Goal: Task Accomplishment & Management: Manage account settings

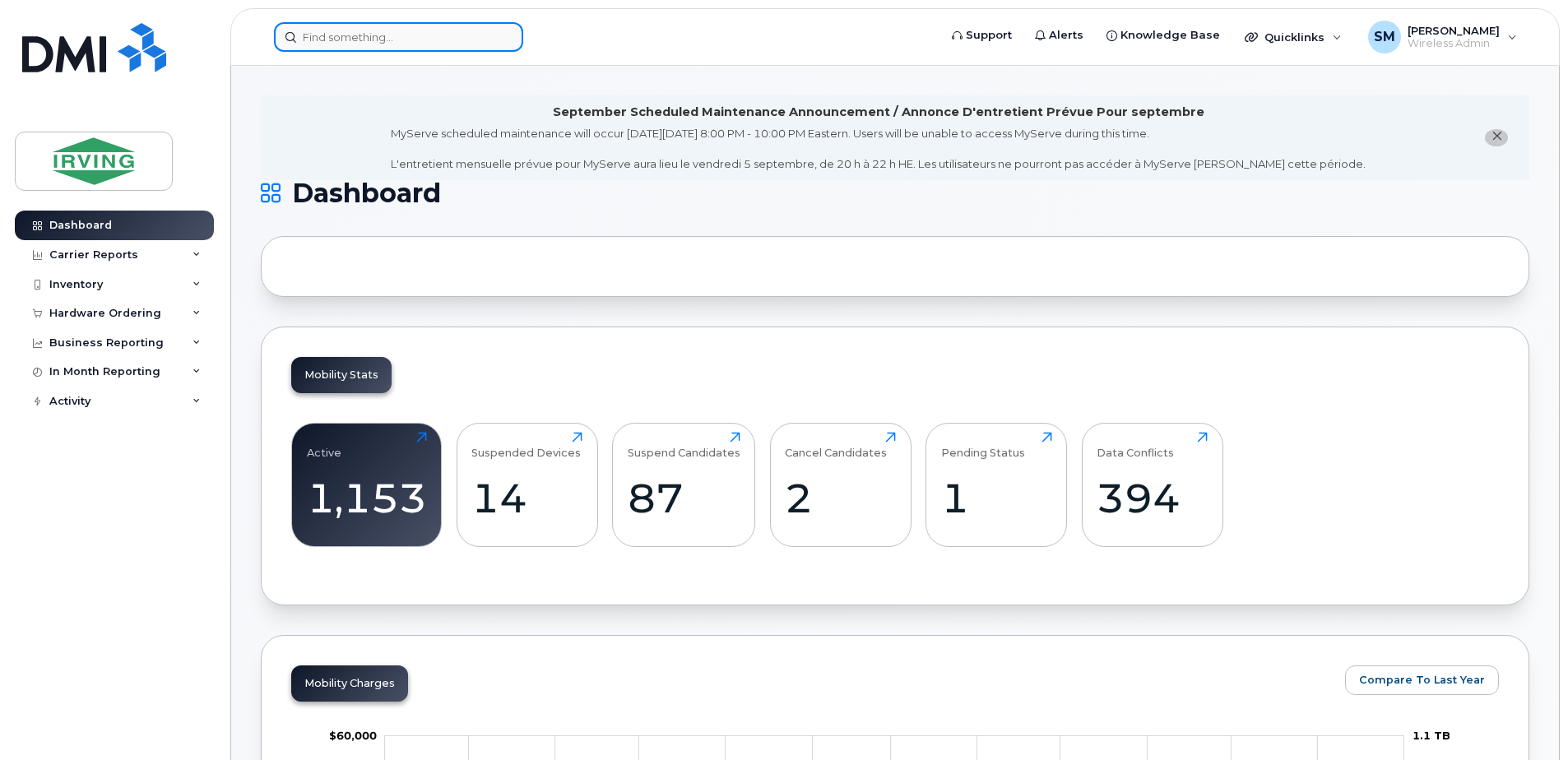
click at [419, 41] on input at bounding box center [398, 37] width 249 height 30
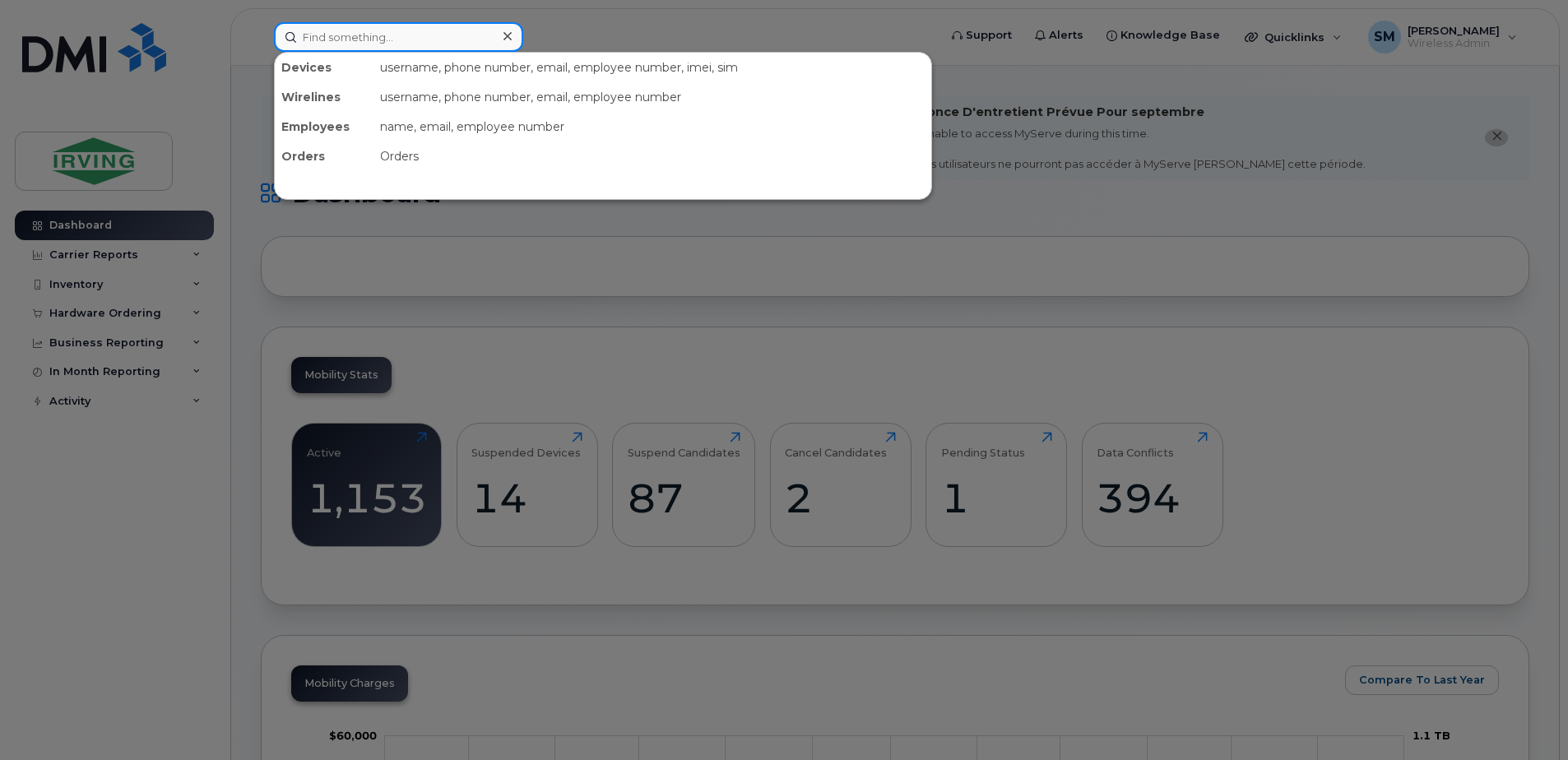
paste input "G94VNV2A6BU2"
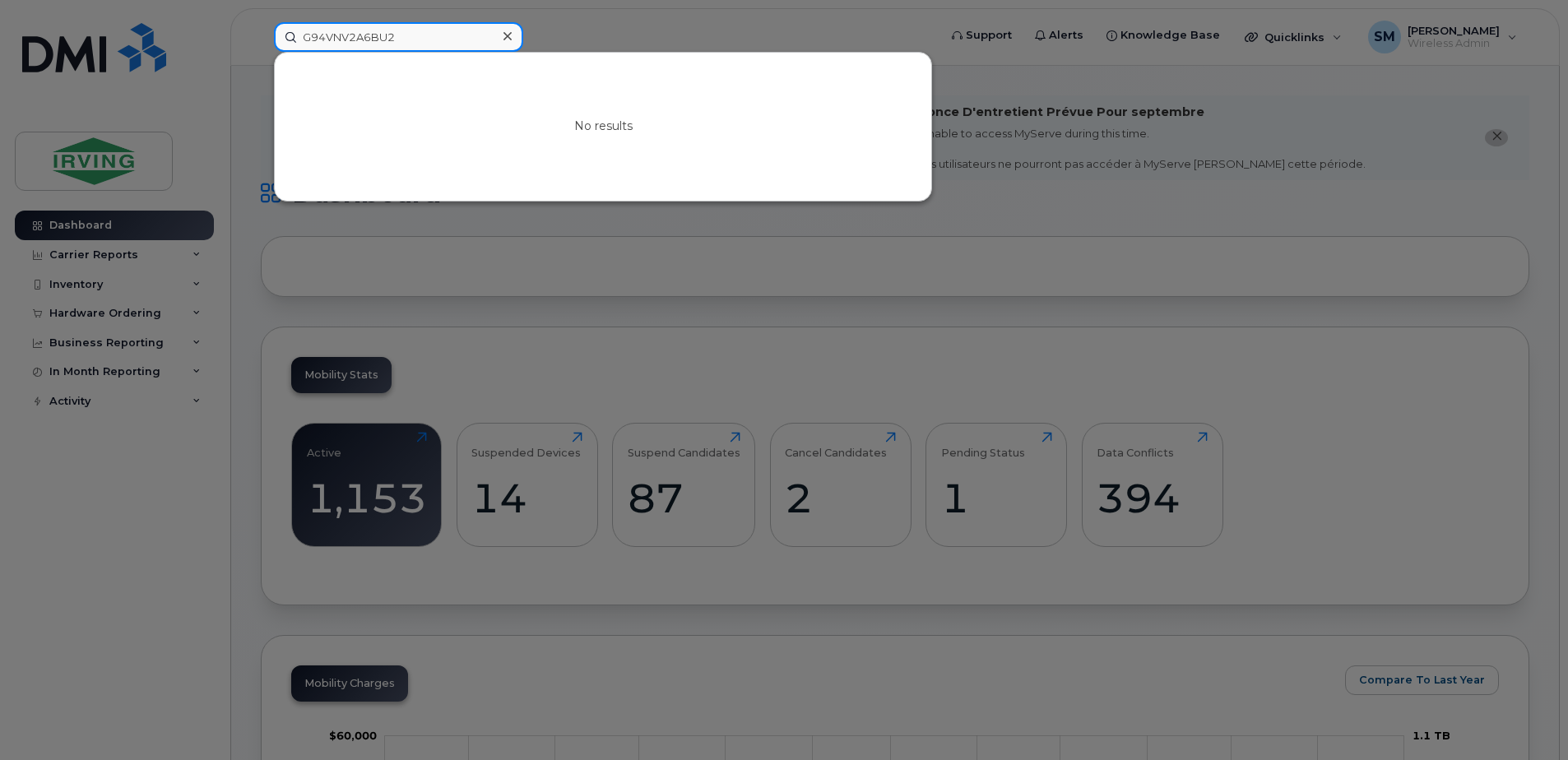
drag, startPoint x: 361, startPoint y: 37, endPoint x: 223, endPoint y: 34, distance: 138.0
click at [261, 34] on div "G94VNV2A6BU2 No results" at bounding box center [600, 37] width 680 height 30
click at [355, 34] on input "6BU2" at bounding box center [398, 37] width 249 height 30
type input "6"
click at [373, 32] on input "G9" at bounding box center [398, 37] width 249 height 30
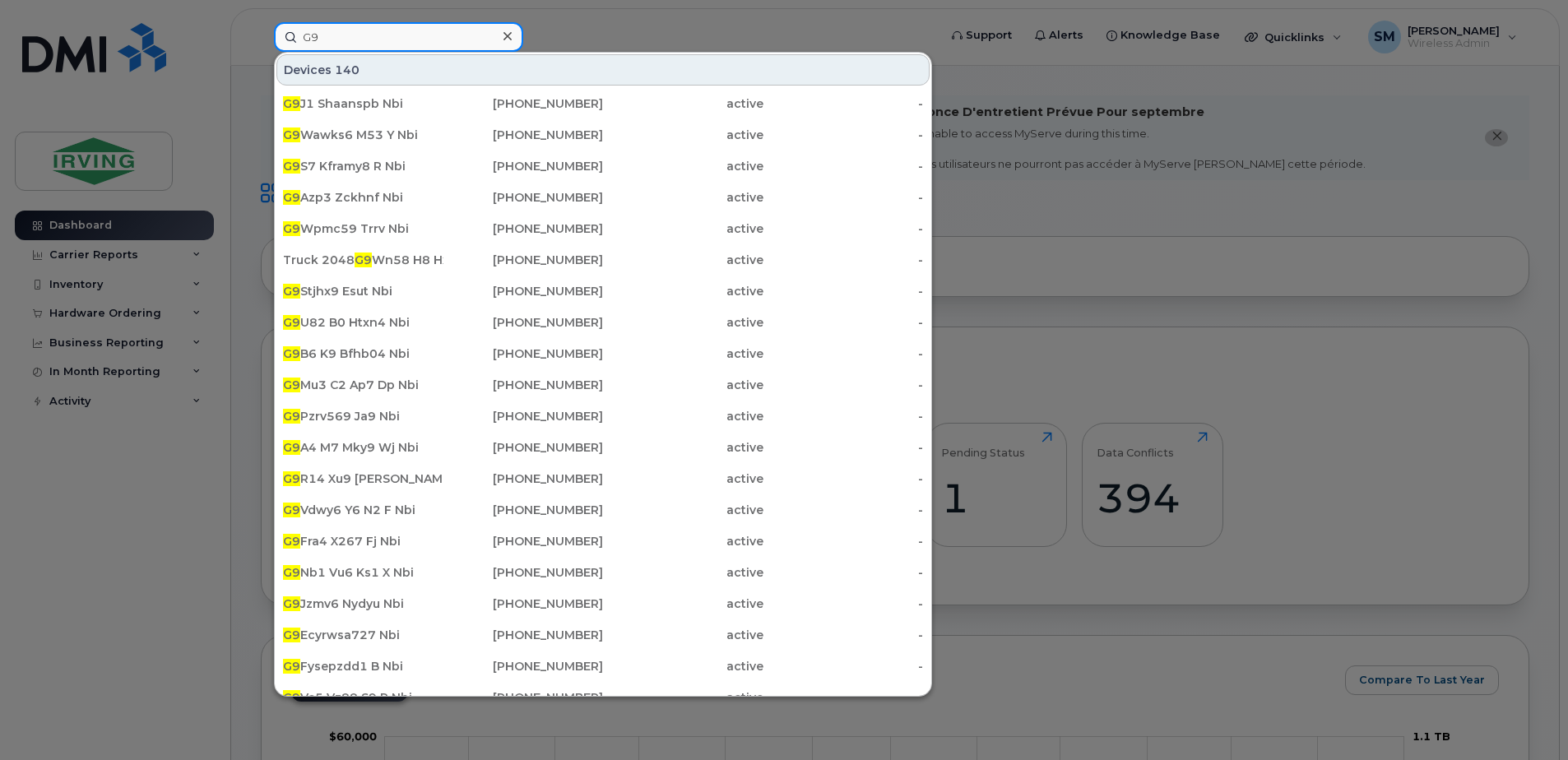
click at [351, 37] on input "G9" at bounding box center [398, 37] width 249 height 30
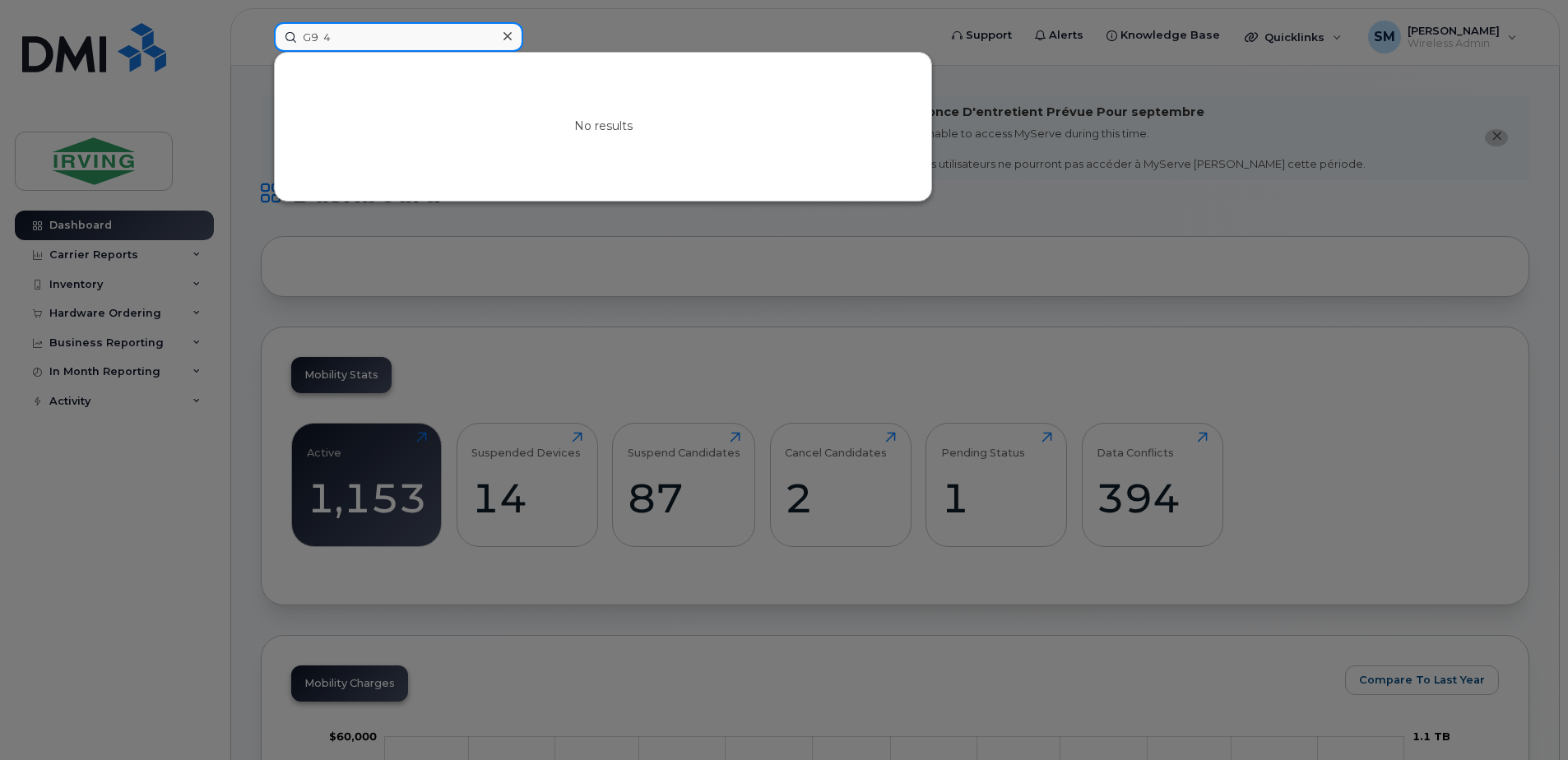
click at [322, 40] on input "G9 4" at bounding box center [398, 37] width 249 height 30
click at [322, 39] on input "G9 4" at bounding box center [398, 37] width 249 height 30
click at [323, 38] on input "G9 4" at bounding box center [398, 37] width 249 height 30
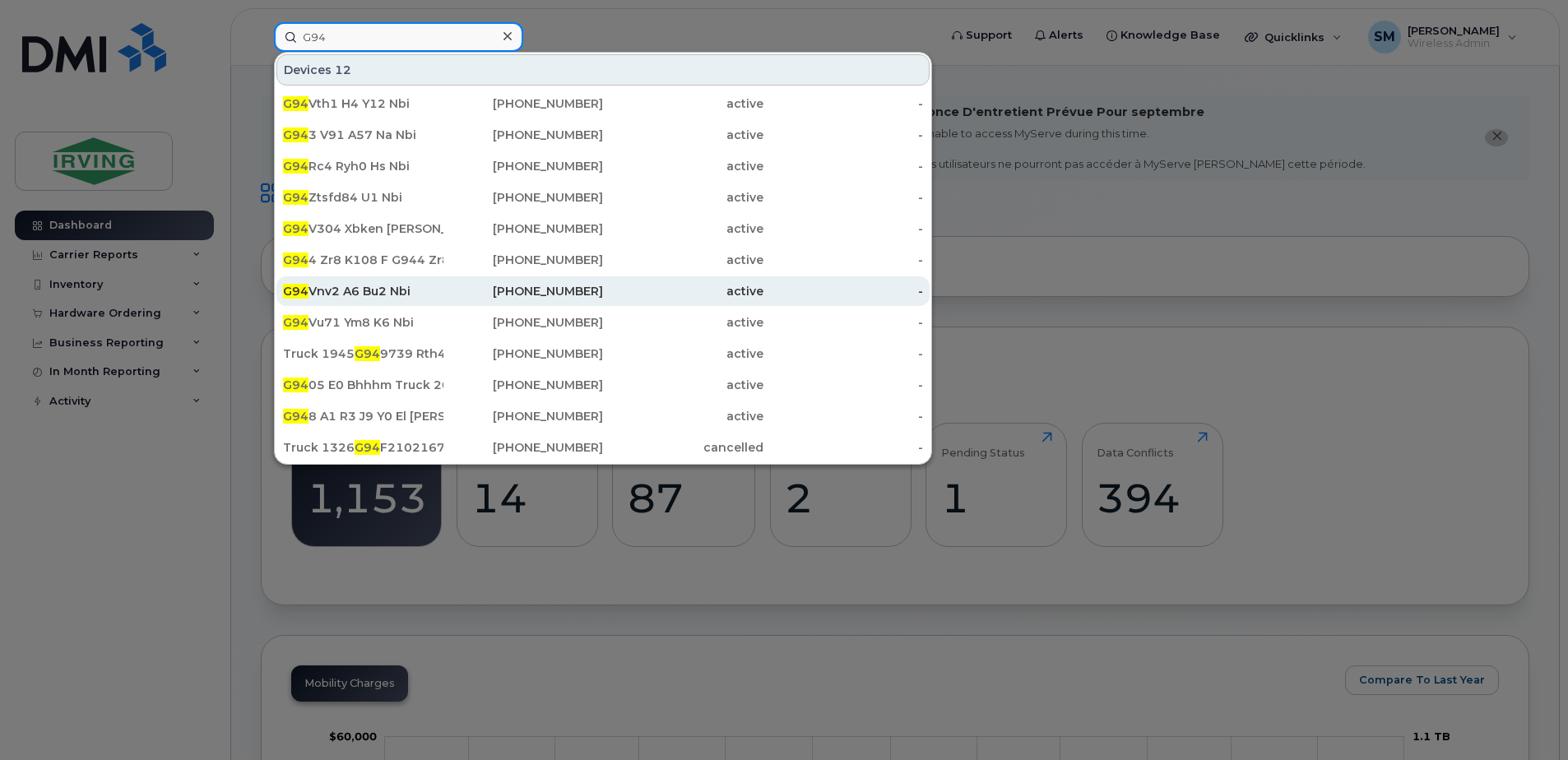
type input "G94"
click at [331, 298] on div "G94 Vnv2 A6 Bu2 Nbi" at bounding box center [362, 290] width 161 height 16
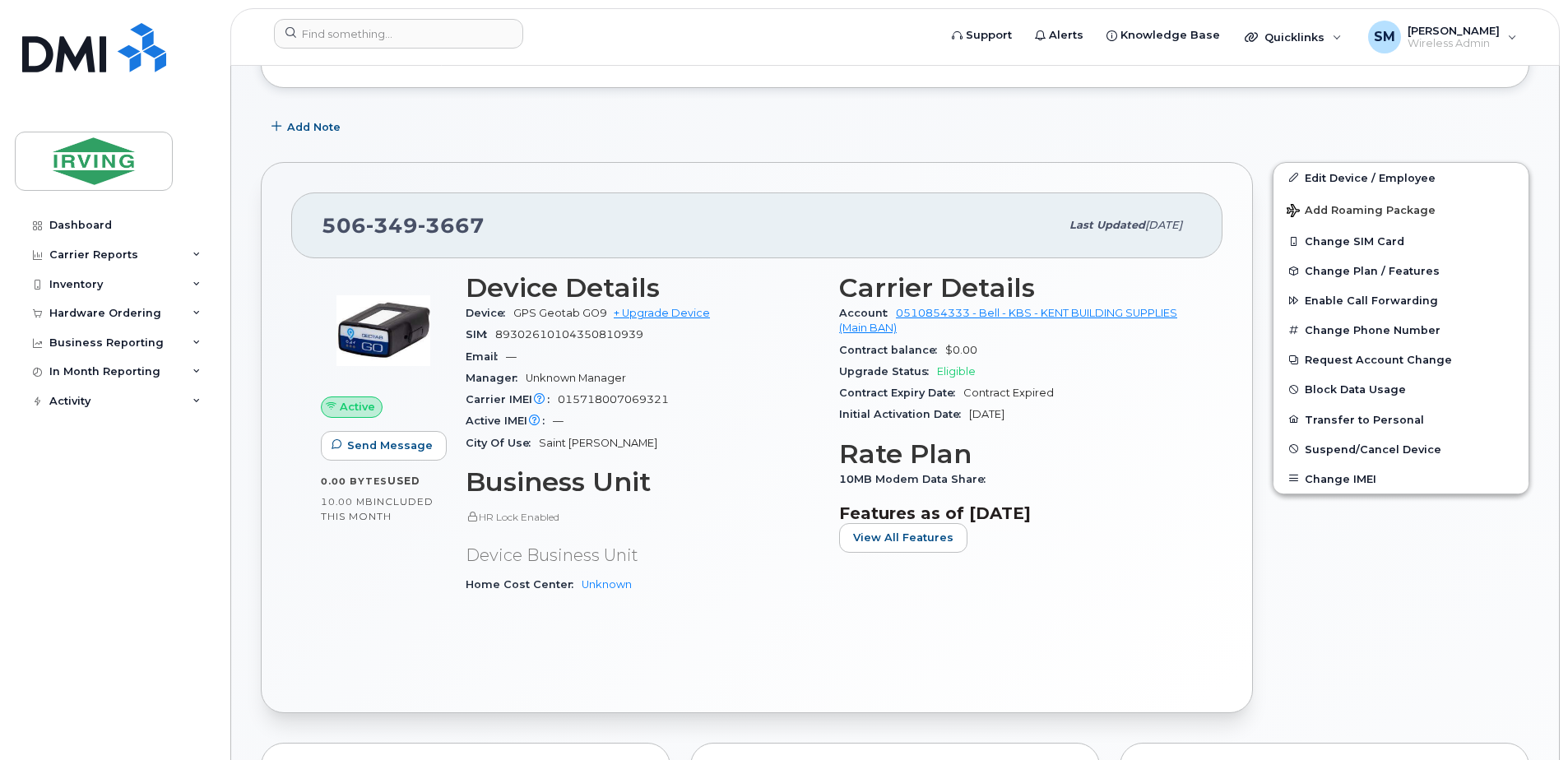
scroll to position [411, 0]
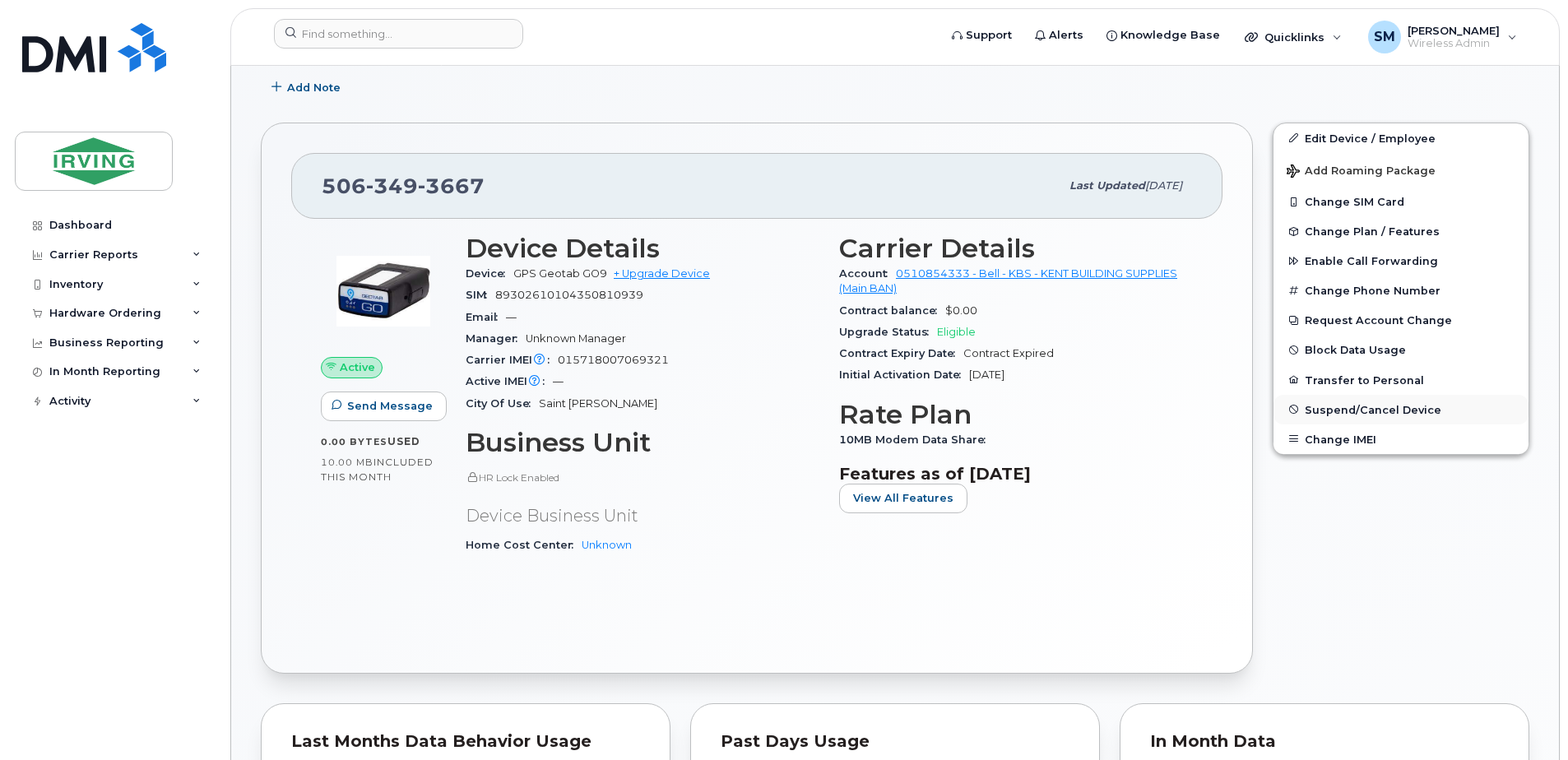
click at [1356, 413] on span "Suspend/Cancel Device" at bounding box center [1373, 408] width 137 height 12
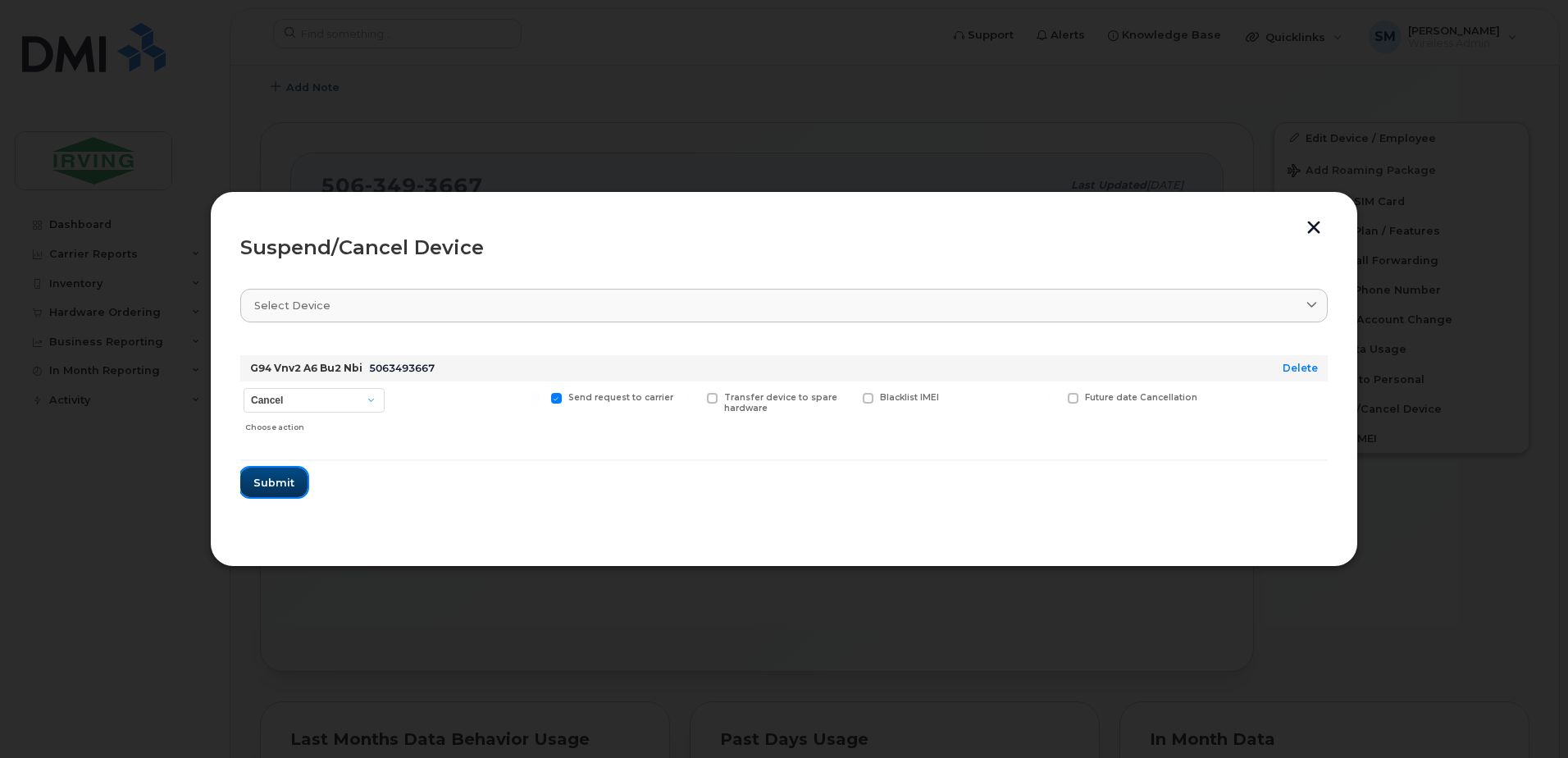
click at [278, 480] on span "Submit" at bounding box center [273, 482] width 41 height 15
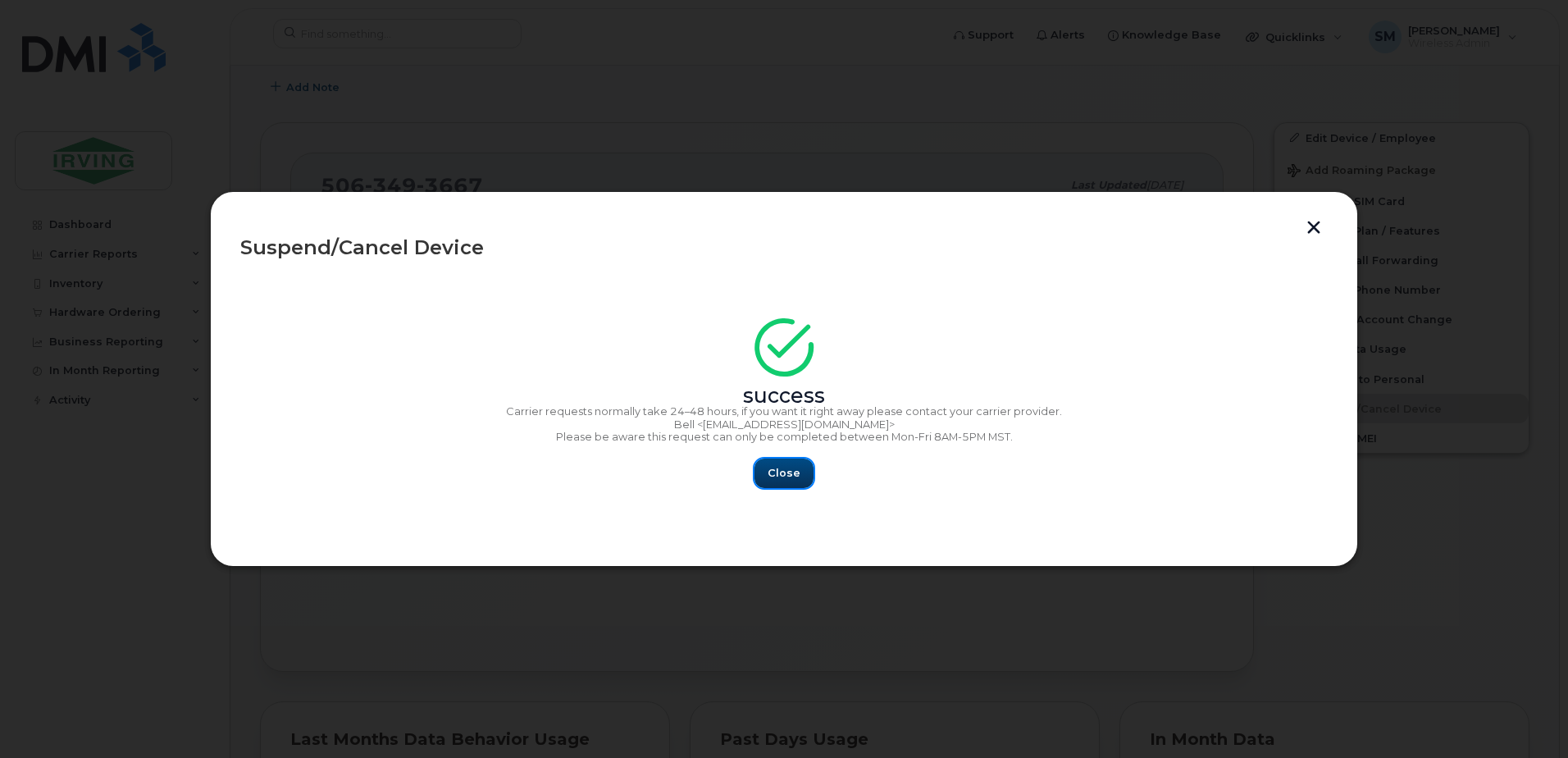
click at [784, 471] on span "Close" at bounding box center [784, 472] width 33 height 15
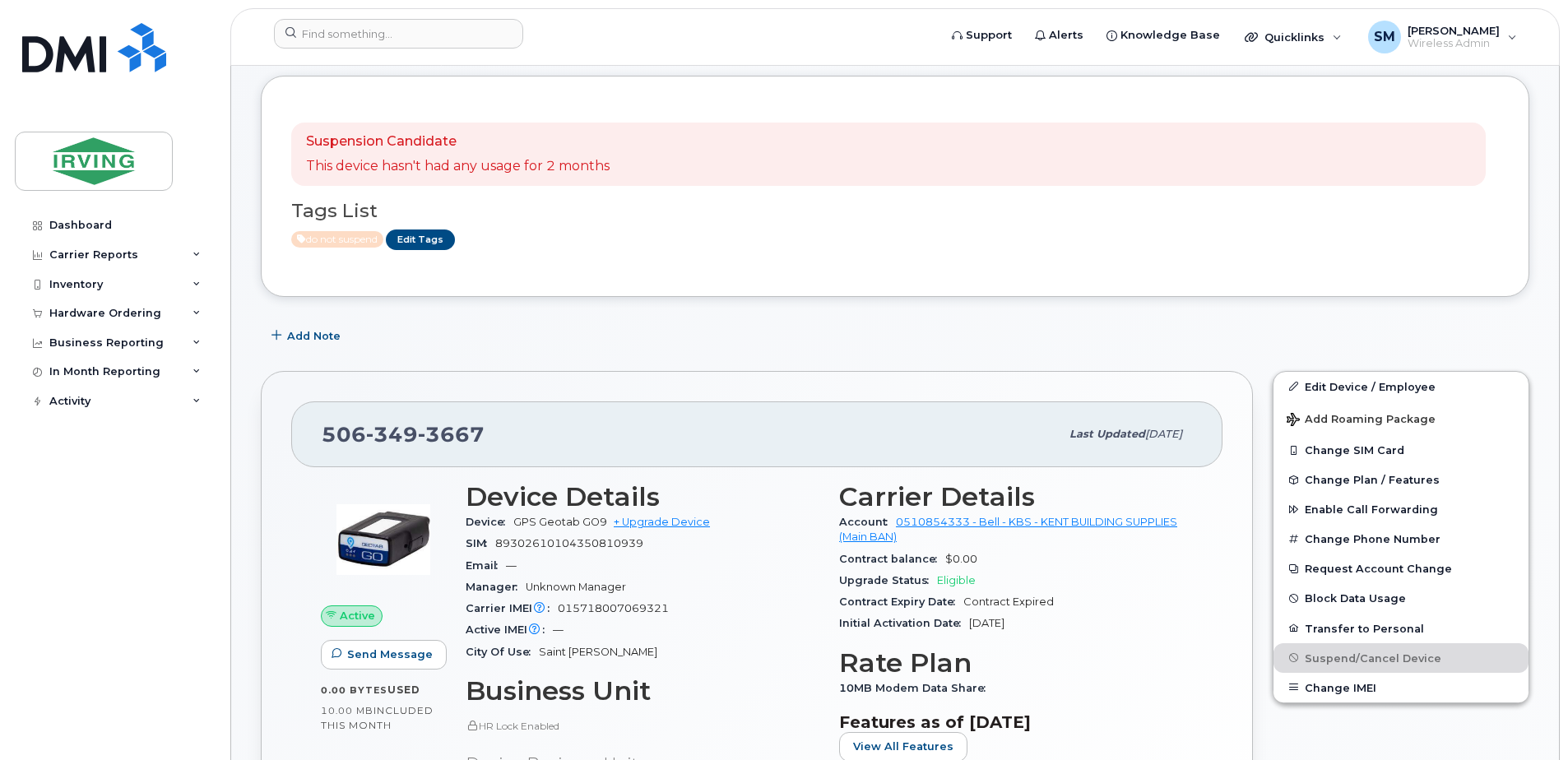
scroll to position [83, 0]
